Goal: Transaction & Acquisition: Download file/media

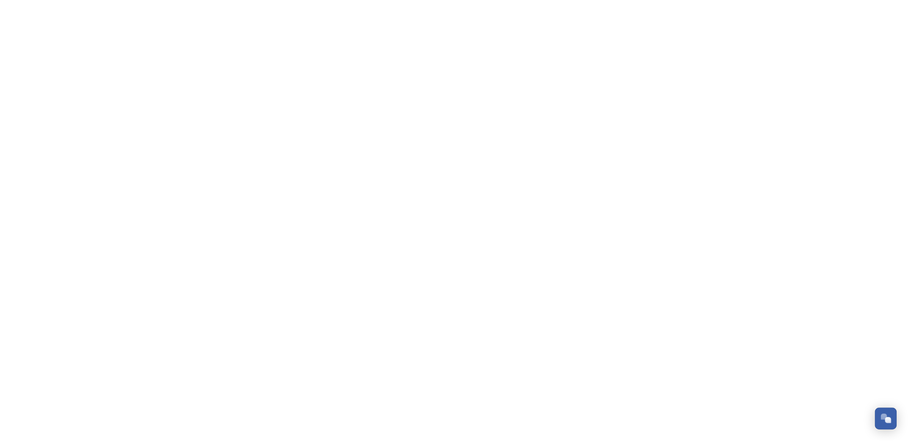
scroll to position [884, 0]
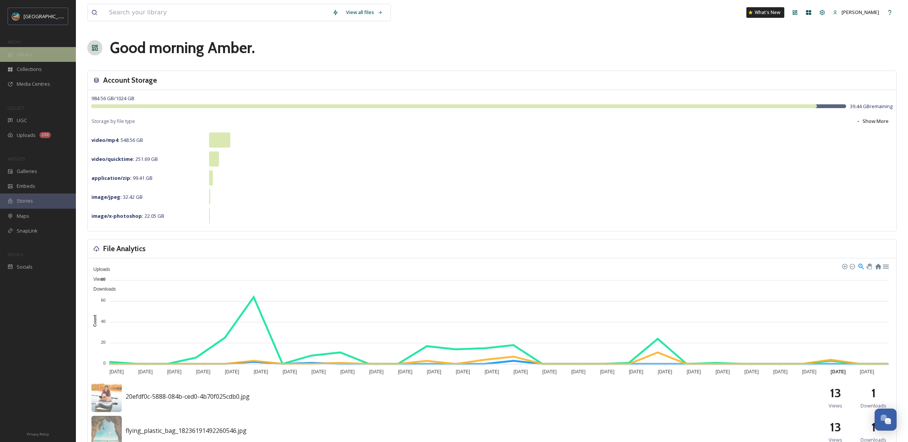
click at [42, 54] on div "Library" at bounding box center [38, 54] width 76 height 15
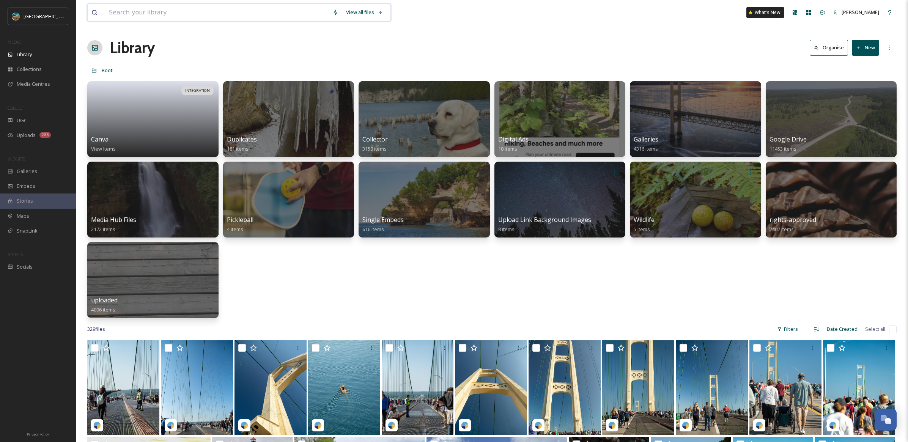
click at [277, 8] on input at bounding box center [216, 12] width 223 height 17
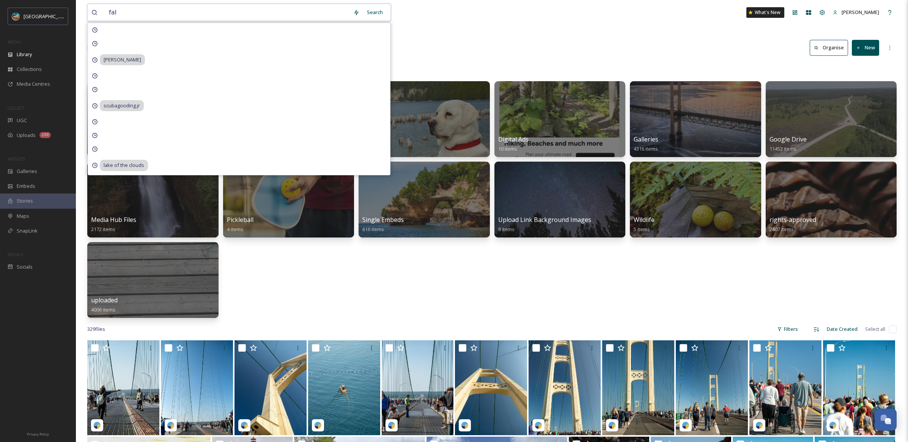
type input "fall"
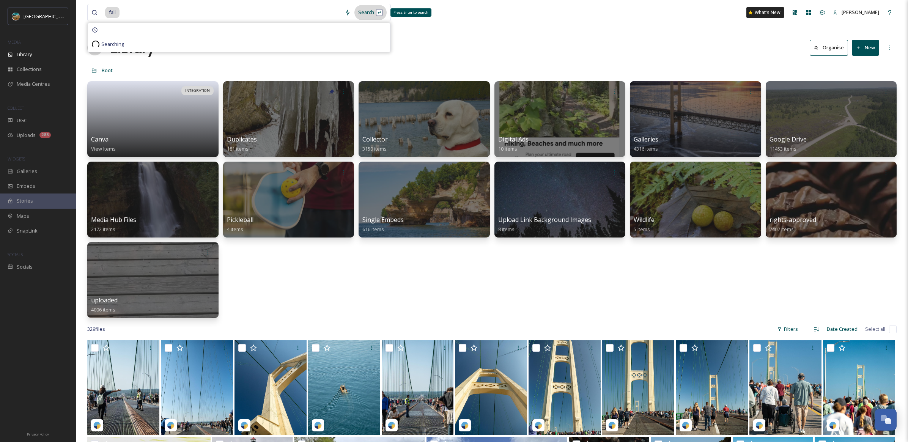
click at [364, 17] on div "Search Press Enter to search" at bounding box center [370, 12] width 32 height 15
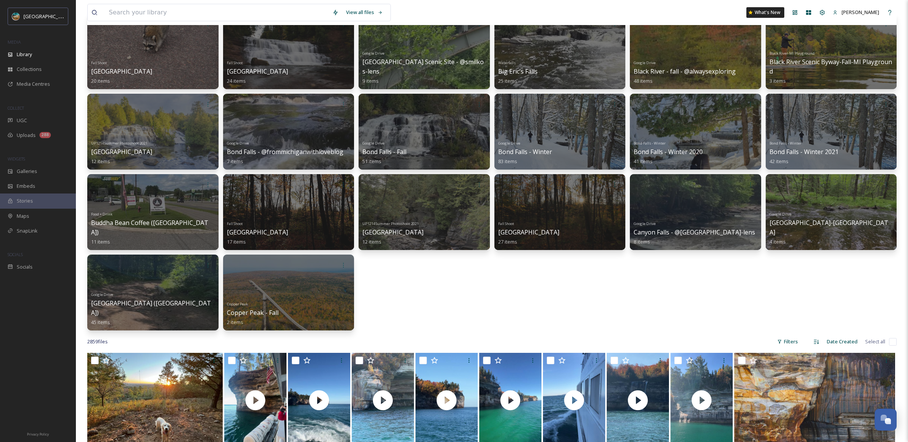
scroll to position [106, 0]
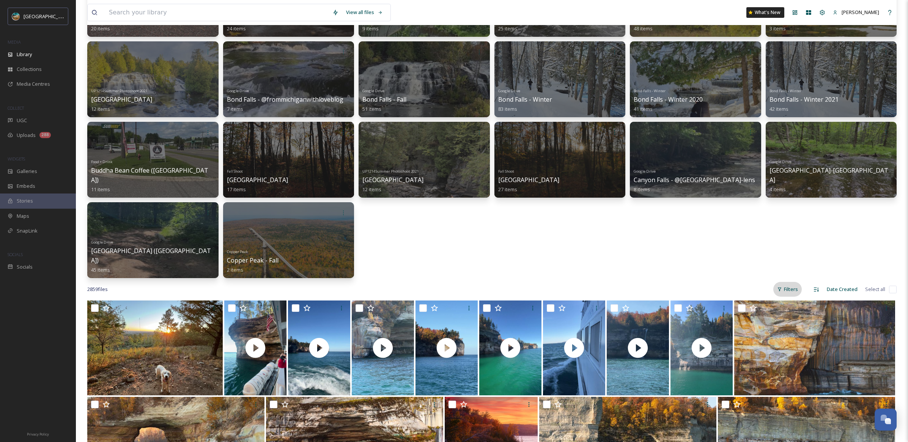
click at [790, 291] on div "Filters" at bounding box center [787, 289] width 28 height 15
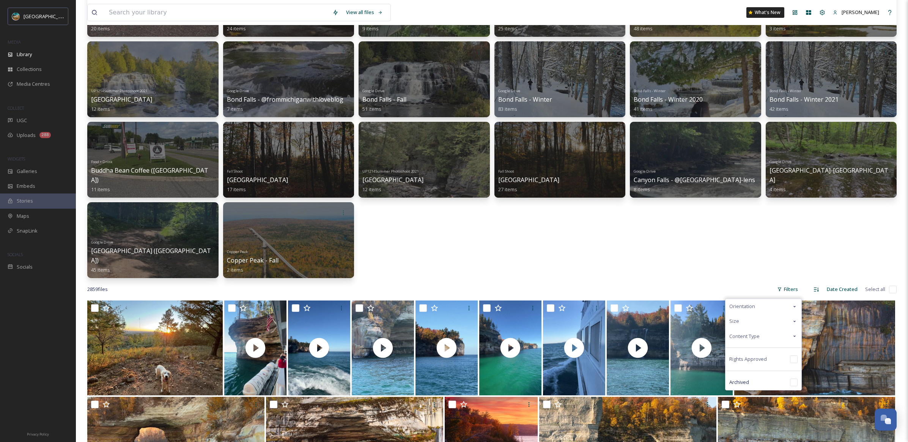
click at [793, 340] on div "Content Type" at bounding box center [763, 336] width 76 height 15
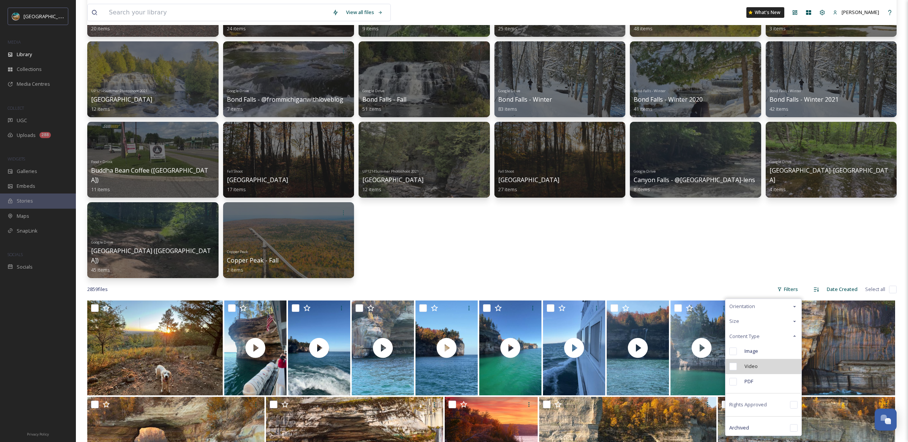
click at [759, 368] on div "Video" at bounding box center [763, 366] width 76 height 15
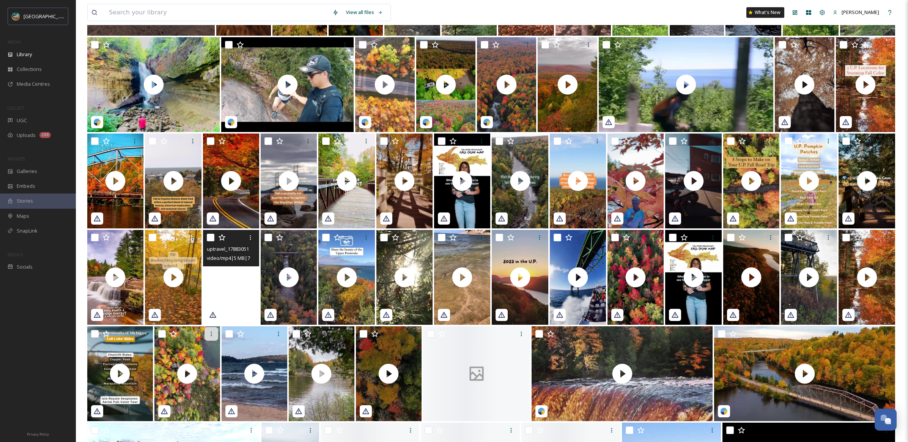
scroll to position [1053, 0]
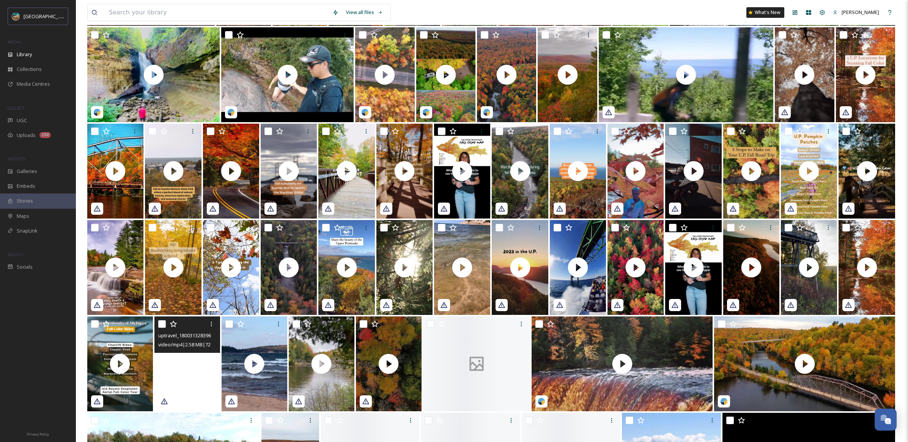
click at [192, 382] on video "uptravel_18003132839663884.mp4" at bounding box center [187, 363] width 66 height 95
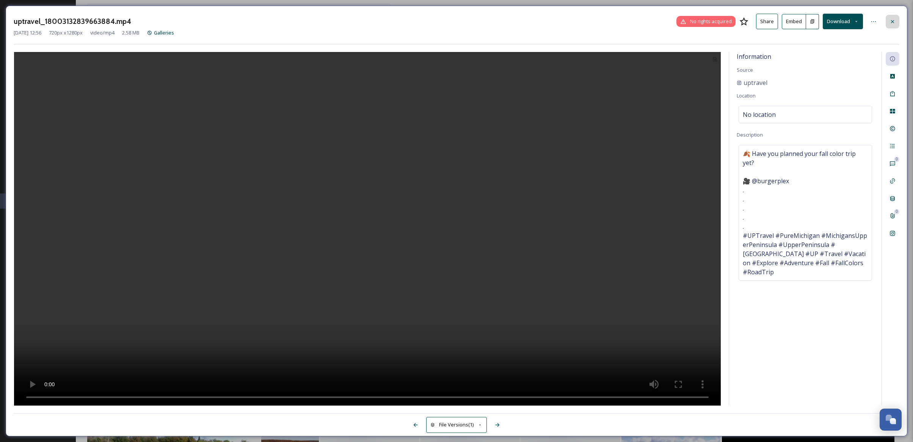
click at [894, 20] on icon at bounding box center [892, 21] width 3 height 3
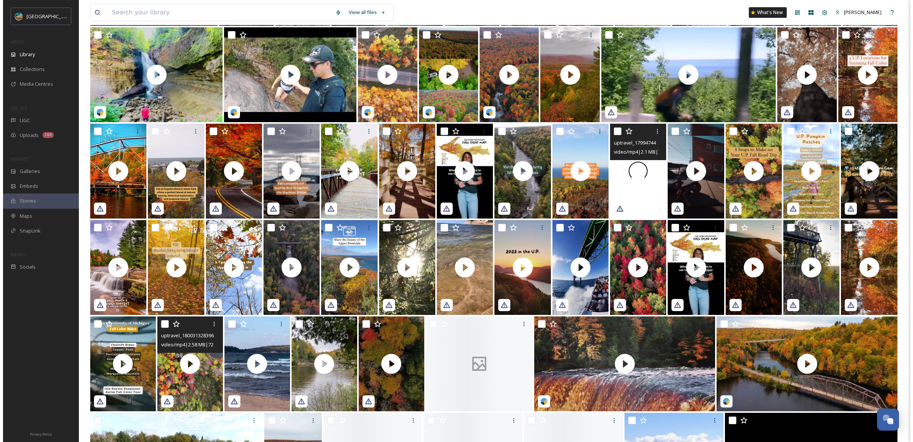
scroll to position [1065, 0]
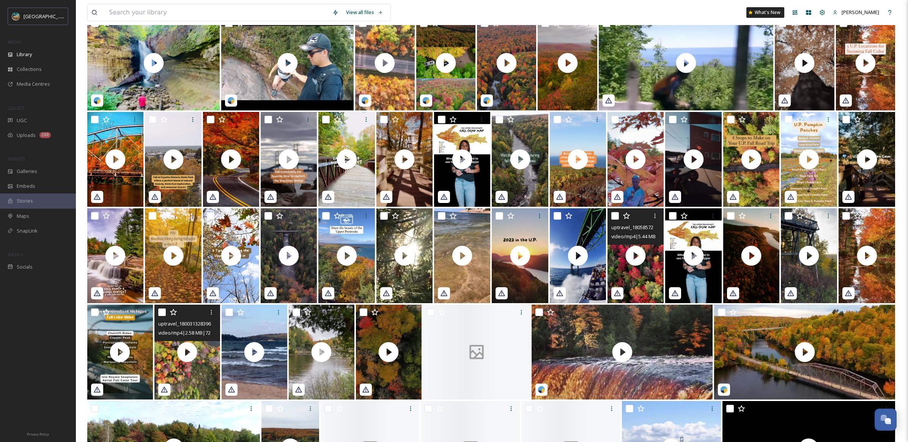
click at [649, 238] on span "video/mp4 | 5.44 MB | 720 x 1280" at bounding box center [645, 235] width 68 height 7
click at [646, 276] on video "uptravel_18058572439655137.mp4" at bounding box center [635, 255] width 56 height 95
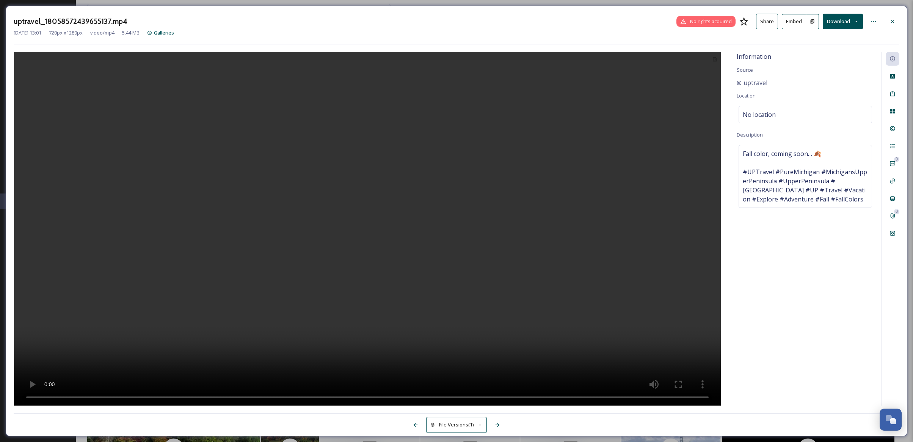
click at [385, 240] on video at bounding box center [367, 228] width 707 height 353
click at [853, 22] on button "Download" at bounding box center [843, 22] width 40 height 16
click at [828, 42] on span "Download Original (720 x 1280)" at bounding box center [823, 38] width 69 height 7
